Goal: Information Seeking & Learning: Learn about a topic

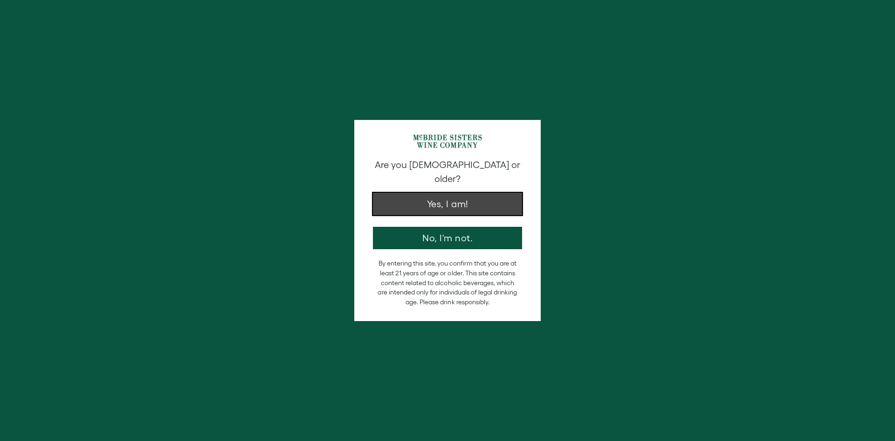
drag, startPoint x: 0, startPoint y: 0, endPoint x: 450, endPoint y: 199, distance: 491.7
click at [450, 199] on button "Yes, I am!" at bounding box center [447, 204] width 149 height 22
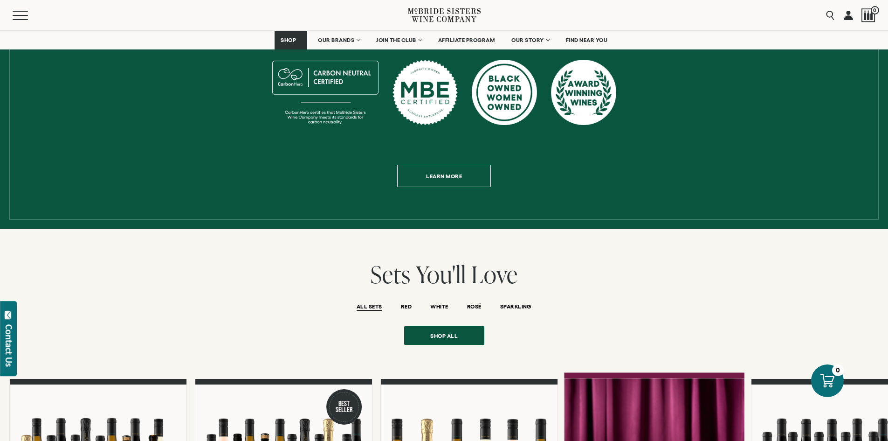
scroll to position [653, 0]
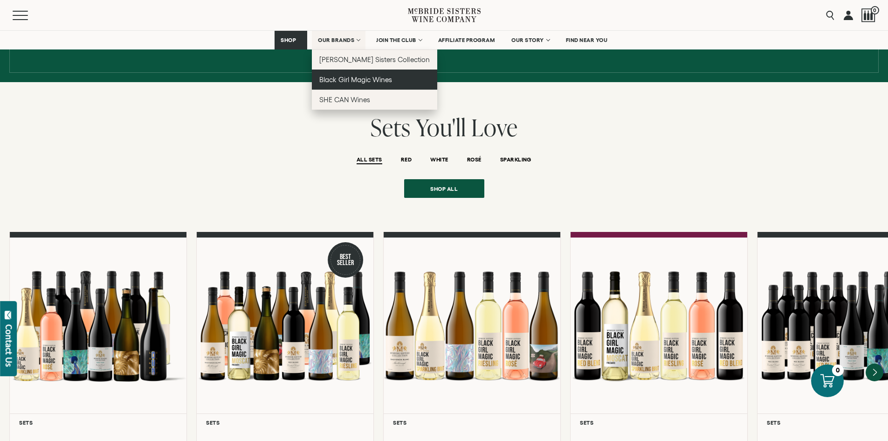
click at [349, 75] on link "Black Girl Magic Wines" at bounding box center [374, 79] width 125 height 20
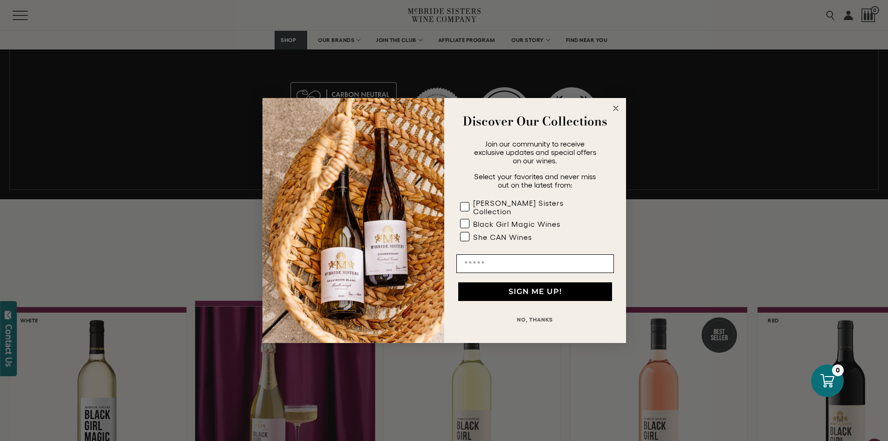
scroll to position [466, 0]
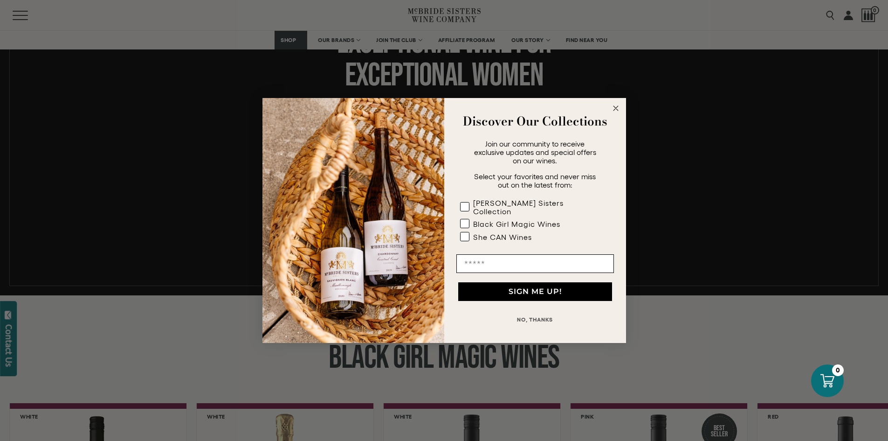
click at [613, 114] on circle "Close dialog" at bounding box center [615, 108] width 11 height 11
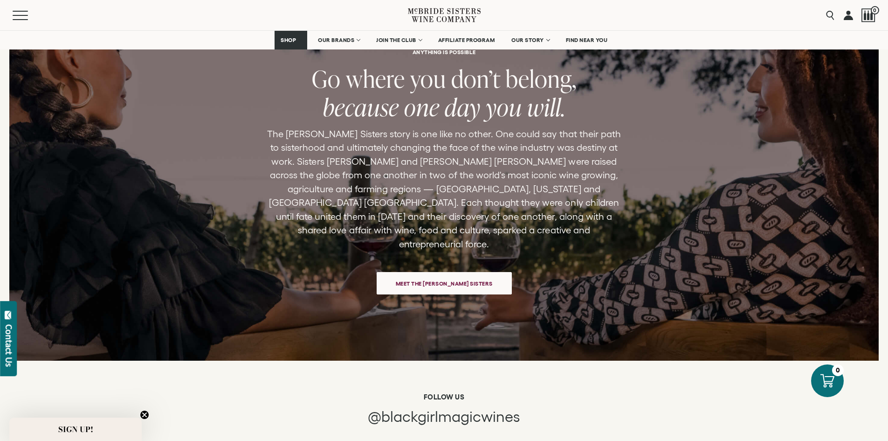
scroll to position [2005, 0]
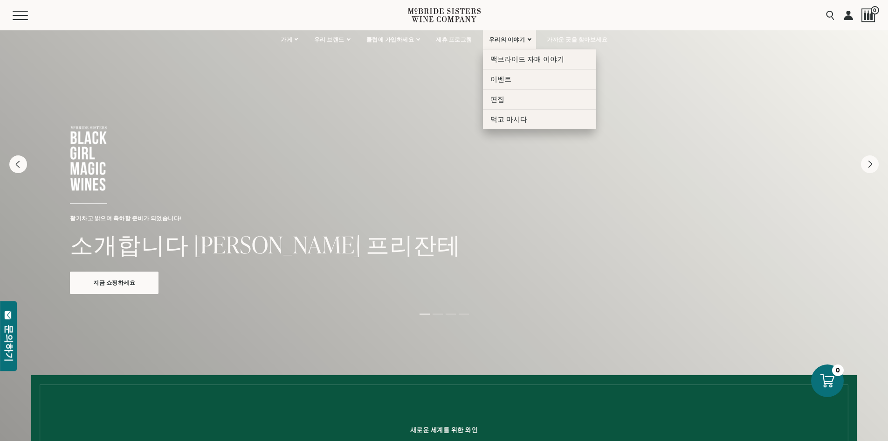
click at [500, 40] on font "우리의 이야기" at bounding box center [507, 39] width 36 height 6
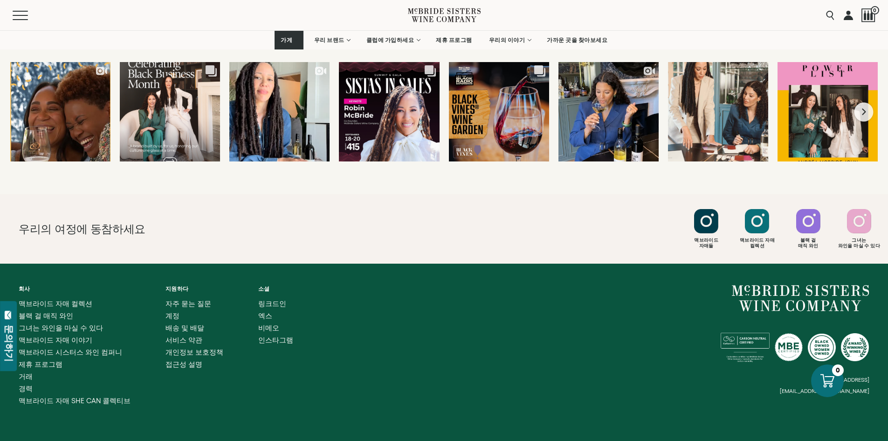
scroll to position [3623, 0]
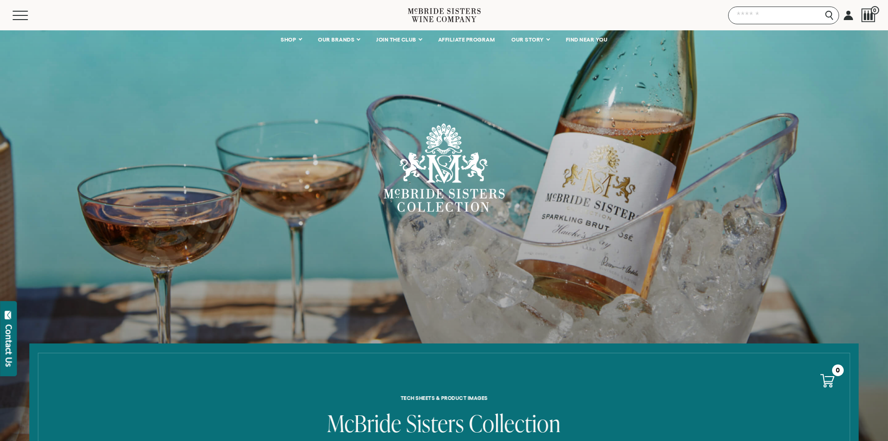
click at [828, 15] on input "Search" at bounding box center [783, 16] width 111 height 18
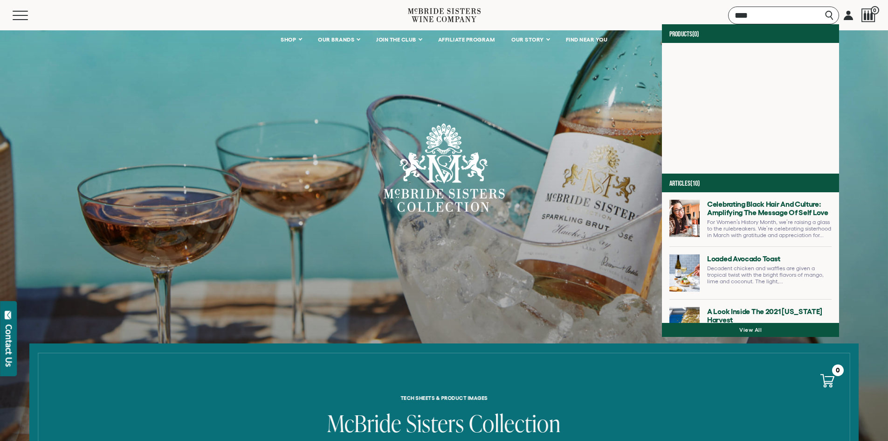
type input "****"
